Goal: Information Seeking & Learning: Find contact information

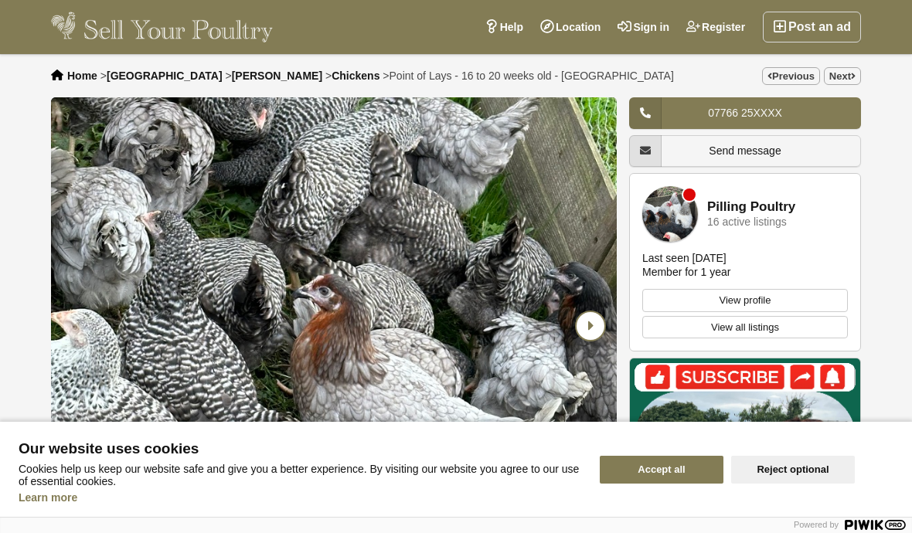
click at [588, 328] on icon "Next slide" at bounding box center [590, 326] width 28 height 28
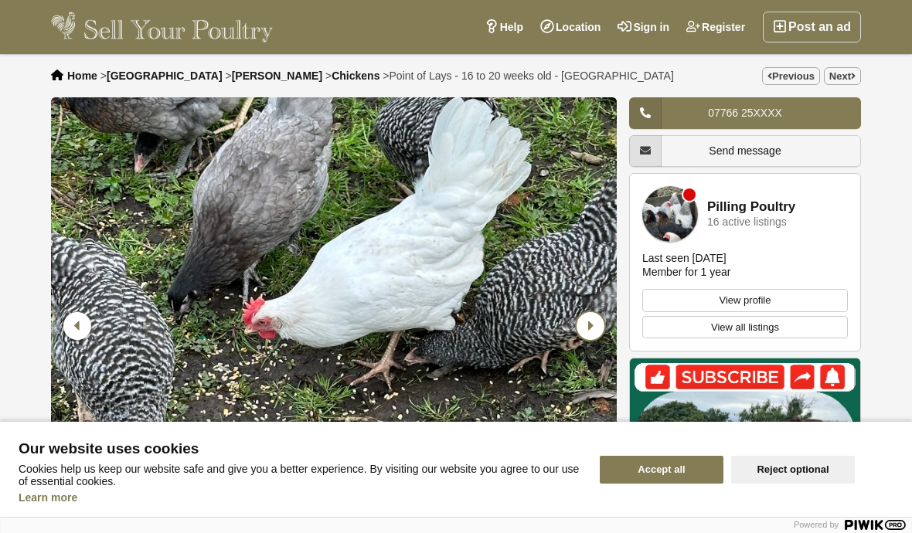
click at [595, 340] on icon "Next slide" at bounding box center [590, 326] width 28 height 28
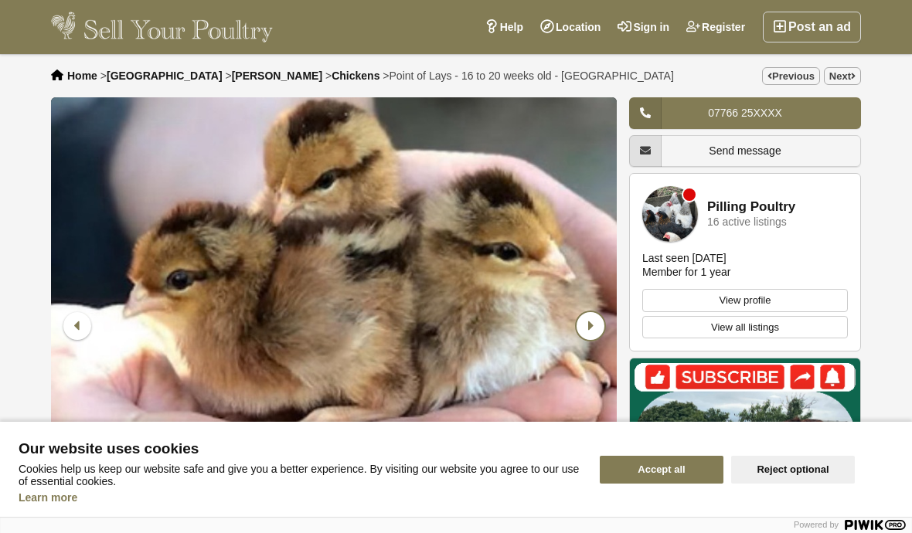
click at [589, 335] on icon "Next slide" at bounding box center [590, 326] width 28 height 28
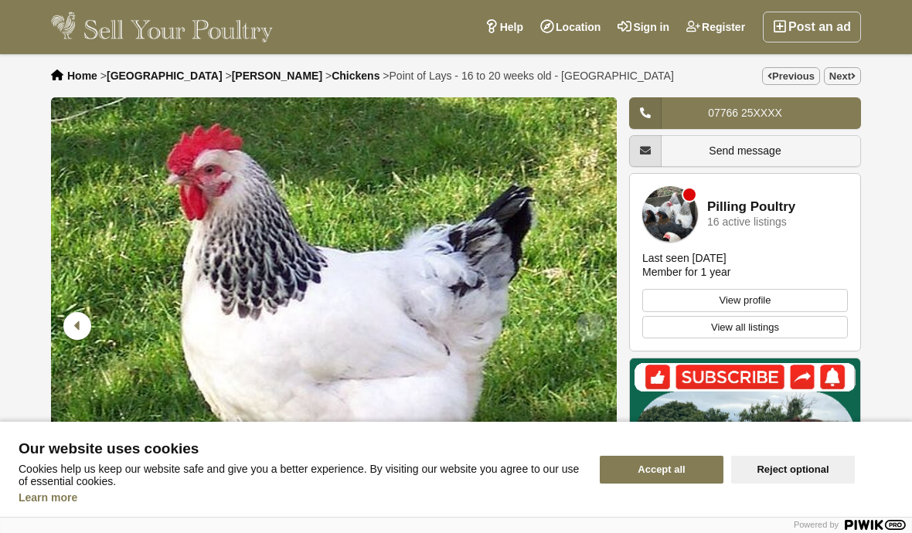
click at [596, 335] on icon "Next slide" at bounding box center [590, 326] width 28 height 28
click at [754, 324] on link "View all listings" at bounding box center [745, 327] width 206 height 23
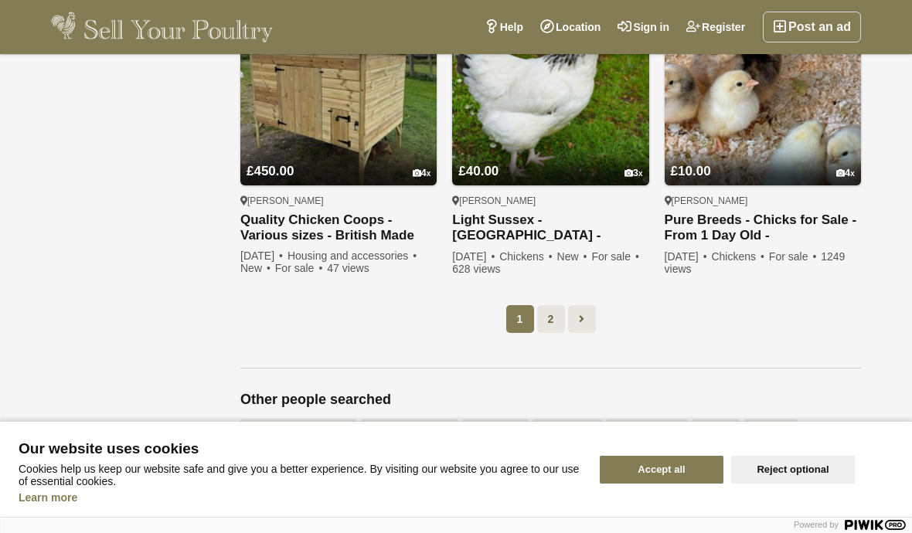
scroll to position [1440, 0]
click at [590, 311] on link at bounding box center [582, 320] width 28 height 28
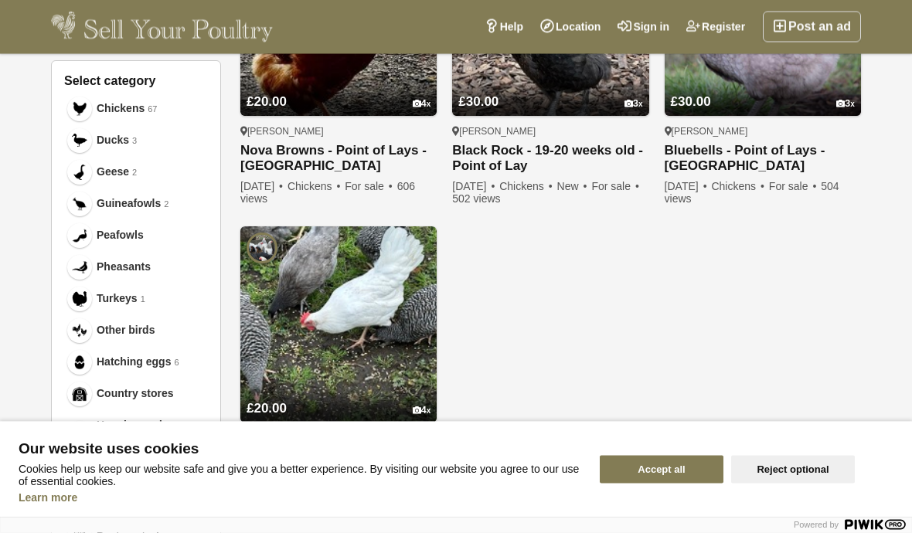
scroll to position [631, 0]
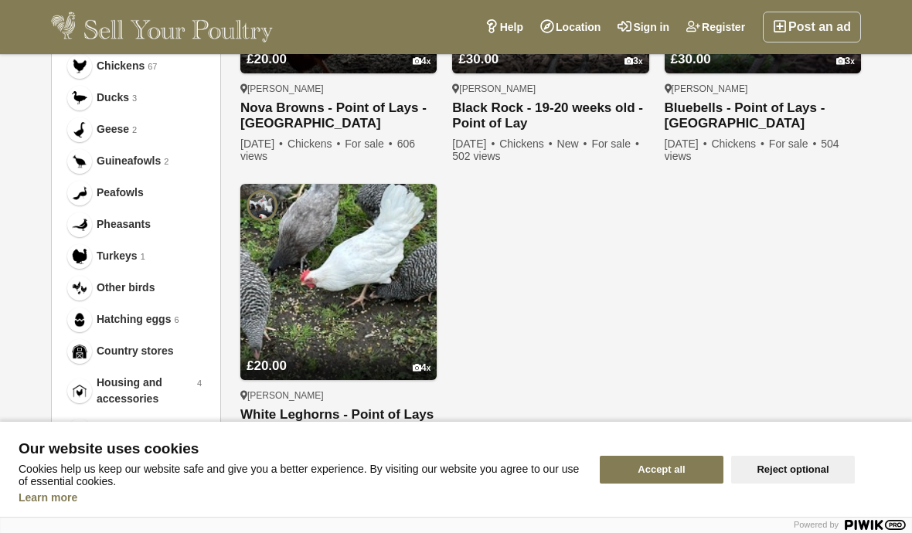
click at [389, 345] on link "£20.00 4" at bounding box center [338, 354] width 196 height 51
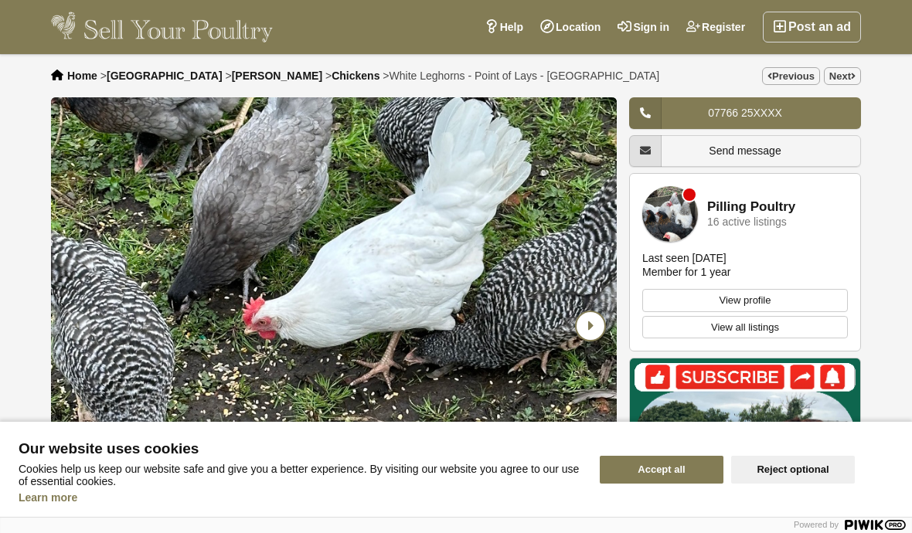
click at [590, 329] on icon "Next slide" at bounding box center [590, 326] width 28 height 28
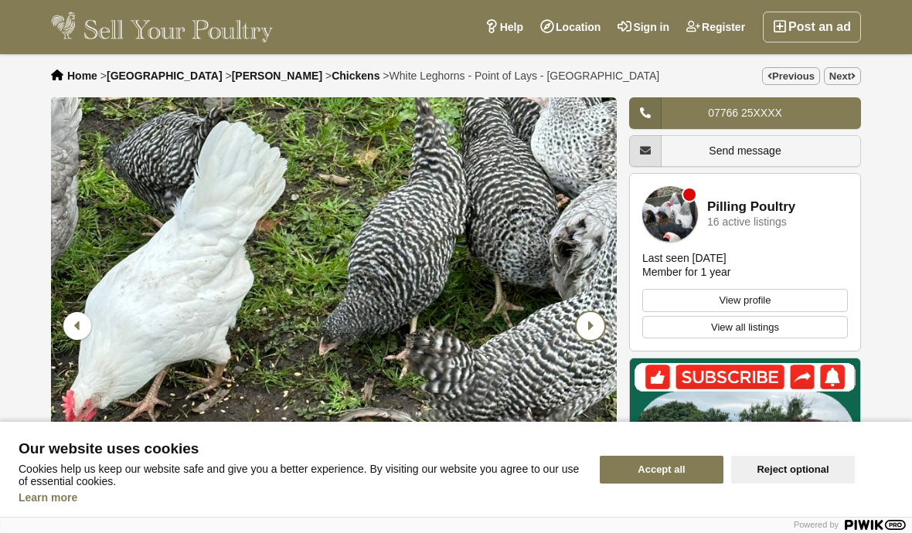
click at [579, 325] on icon "Next slide" at bounding box center [590, 326] width 28 height 28
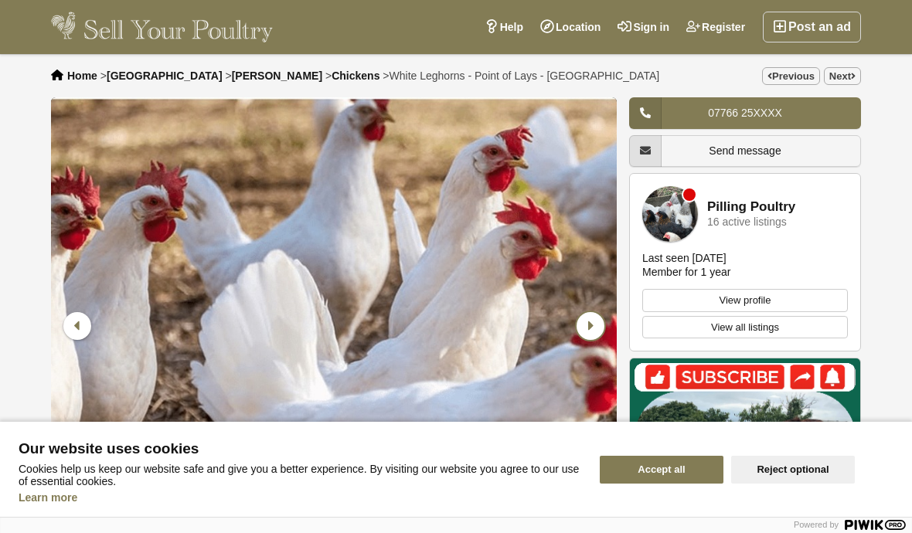
click at [597, 321] on icon "Next slide" at bounding box center [590, 326] width 28 height 28
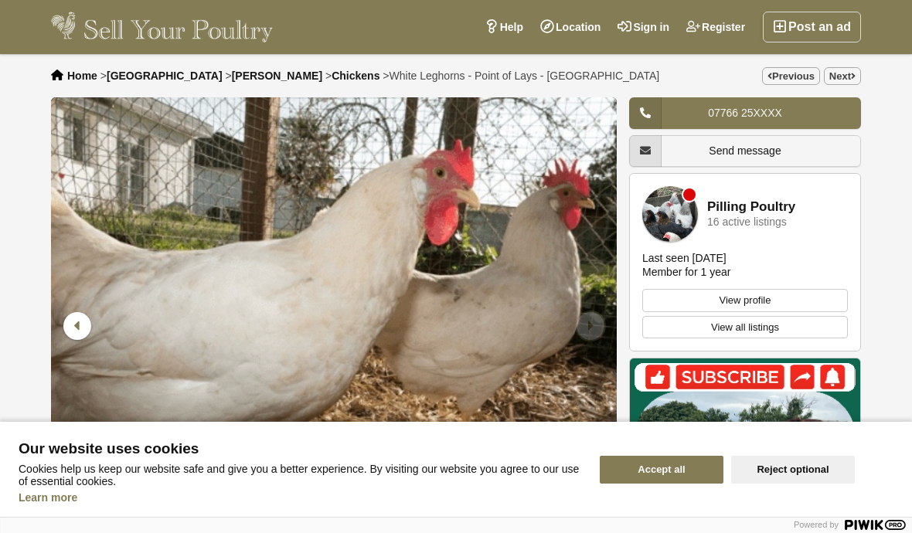
click at [600, 318] on icon "Next slide" at bounding box center [590, 326] width 28 height 28
click at [766, 302] on link "View profile" at bounding box center [745, 300] width 206 height 23
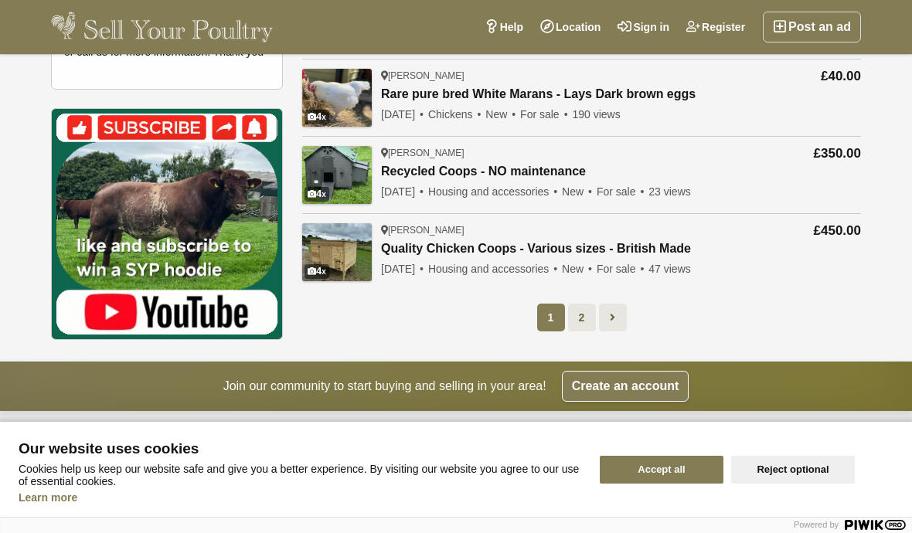
scroll to position [579, 0]
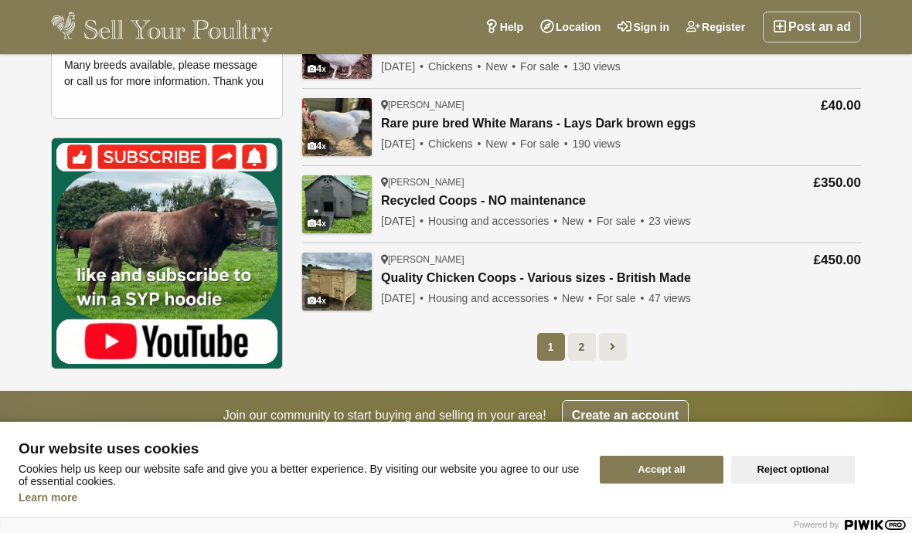
click at [618, 349] on link at bounding box center [613, 347] width 28 height 28
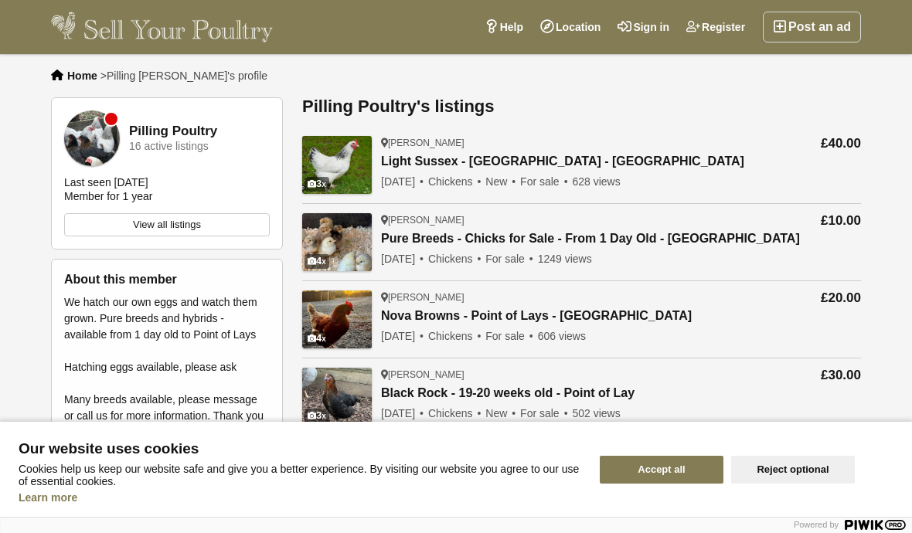
click at [90, 74] on span "Home" at bounding box center [82, 76] width 30 height 12
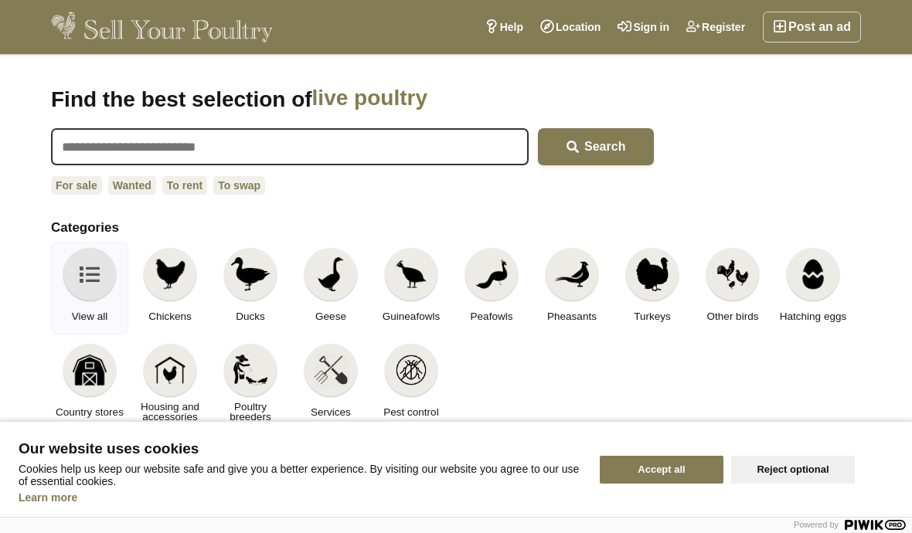
click at [561, 32] on link "Location" at bounding box center [570, 27] width 77 height 31
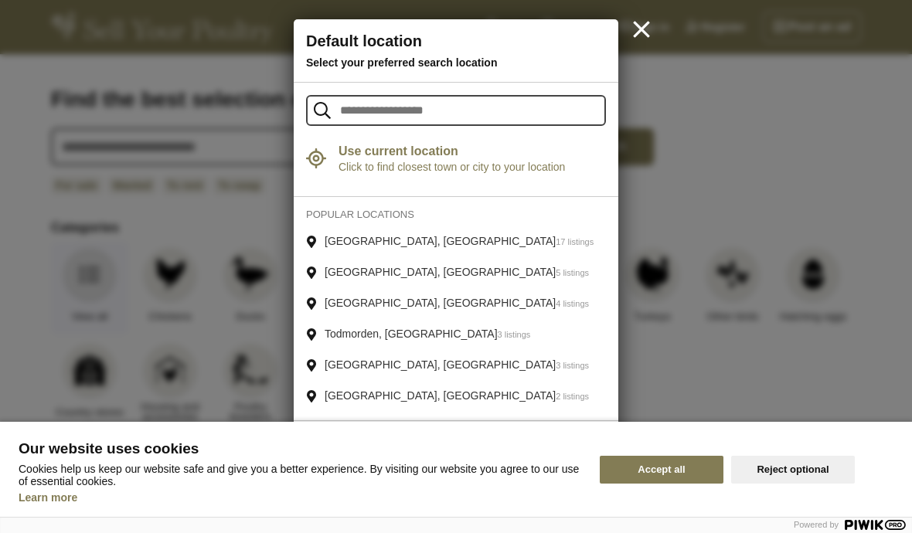
click at [654, 40] on icon at bounding box center [641, 29] width 26 height 26
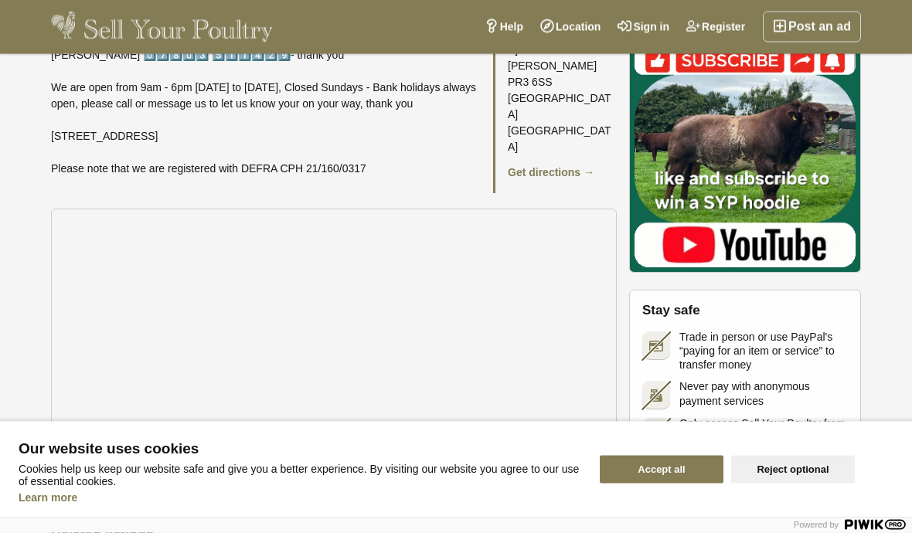
scroll to position [2371, 0]
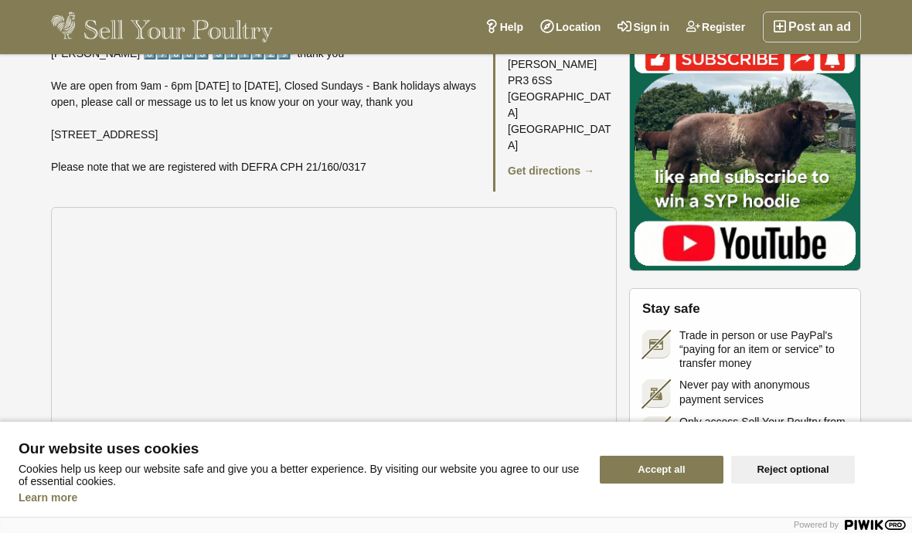
click at [576, 177] on link "Get directions →" at bounding box center [551, 171] width 87 height 12
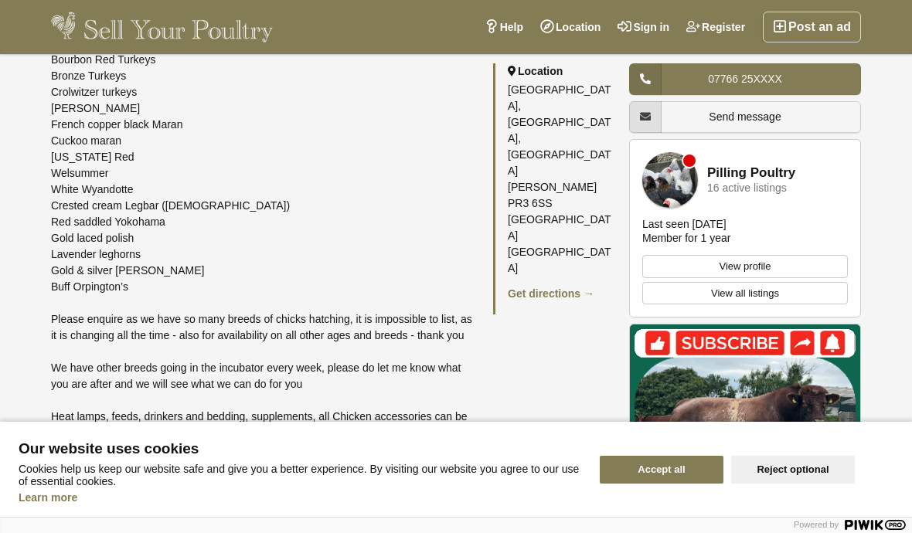
scroll to position [1828, 0]
click at [572, 287] on link "Get directions →" at bounding box center [551, 293] width 87 height 12
